Goal: Check status

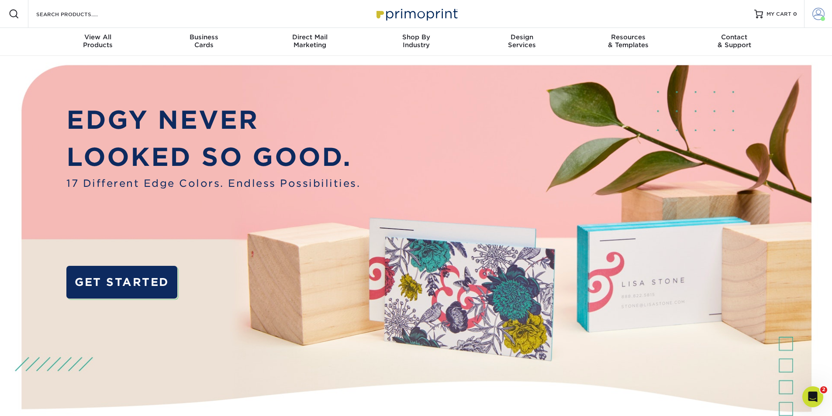
click at [814, 13] on span at bounding box center [818, 14] width 12 height 12
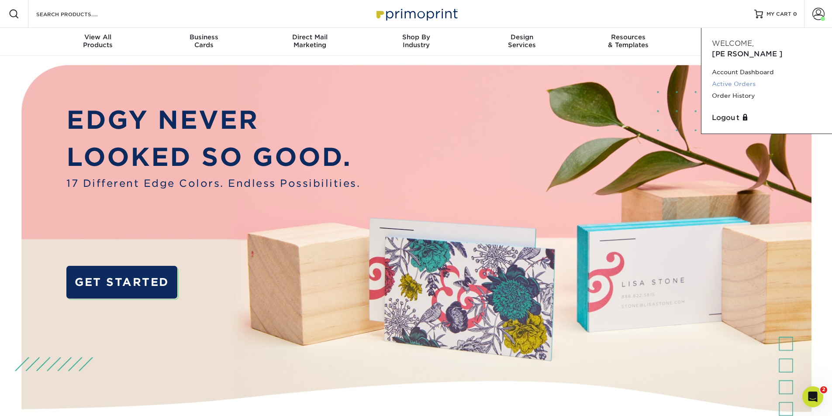
click at [744, 78] on link "Active Orders" at bounding box center [767, 84] width 110 height 12
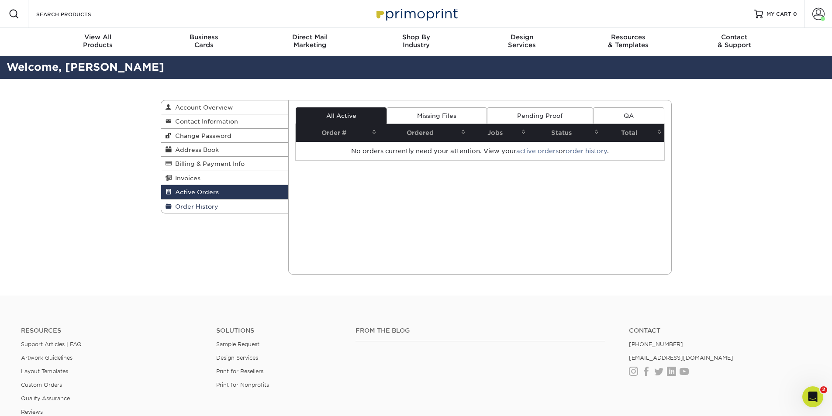
click at [209, 206] on span "Order History" at bounding box center [195, 206] width 47 height 7
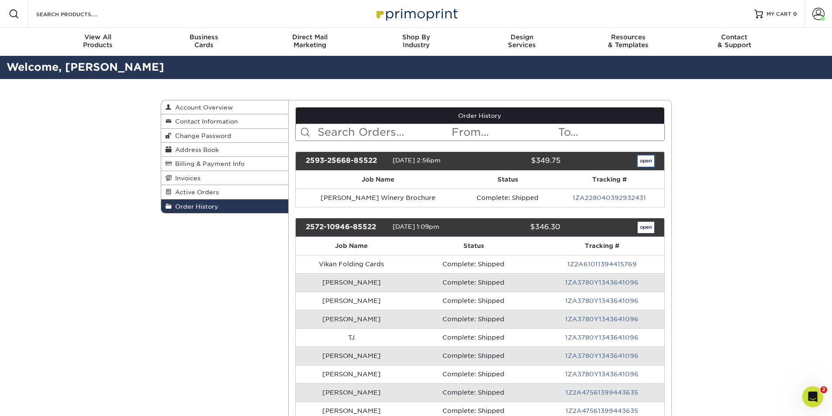
click at [649, 161] on link "open" at bounding box center [646, 161] width 17 height 11
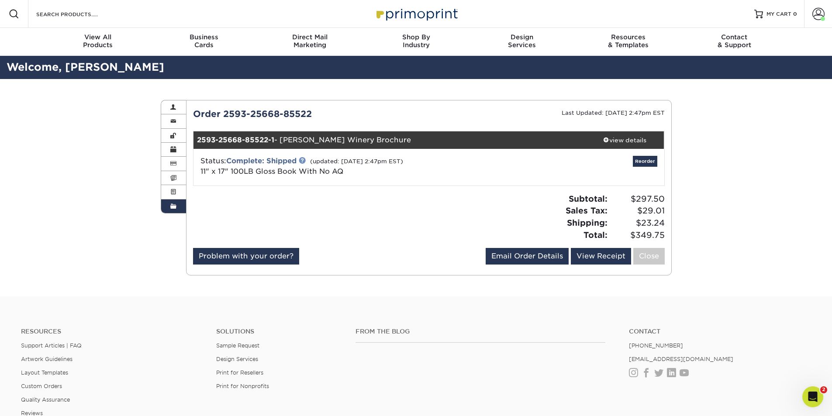
click at [306, 160] on link at bounding box center [302, 160] width 7 height 7
click at [290, 160] on link "Complete: Shipped" at bounding box center [261, 161] width 70 height 8
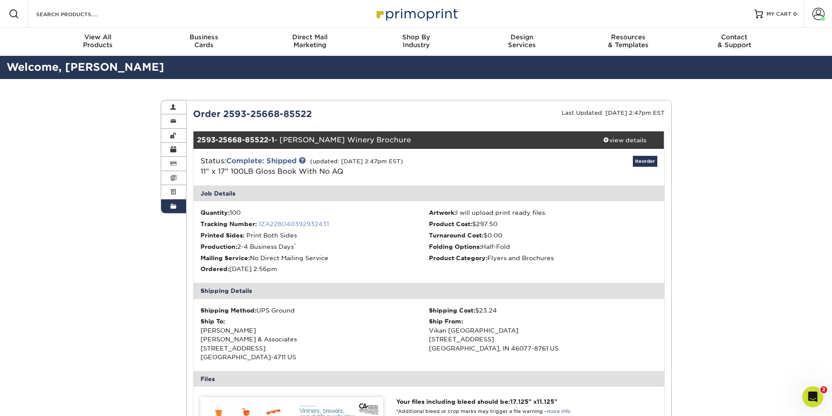
click at [313, 223] on link "1ZA228040392932431" at bounding box center [294, 224] width 70 height 7
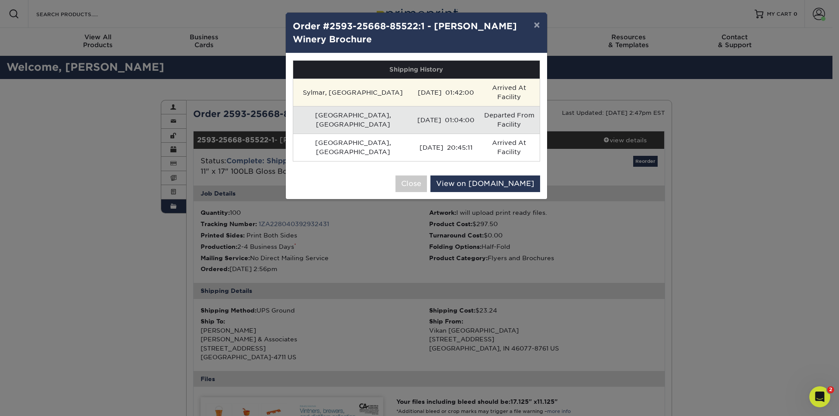
click at [310, 87] on td "Sylmar, [GEOGRAPHIC_DATA]" at bounding box center [353, 93] width 120 height 28
copy td "Sylmar"
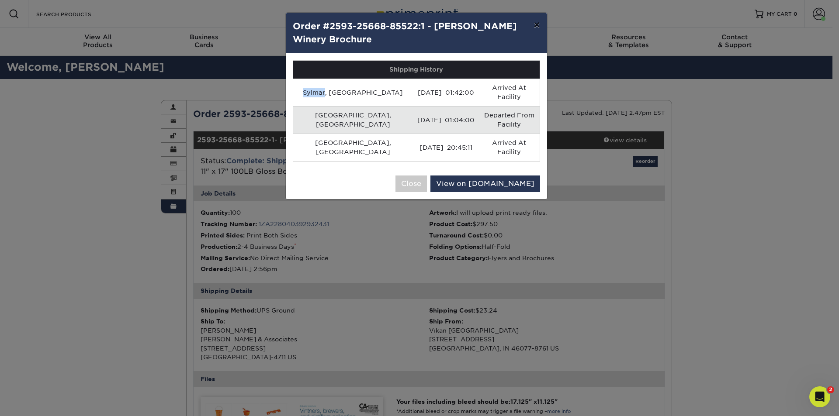
click at [534, 26] on button "×" at bounding box center [536, 25] width 20 height 24
